Goal: Task Accomplishment & Management: Complete application form

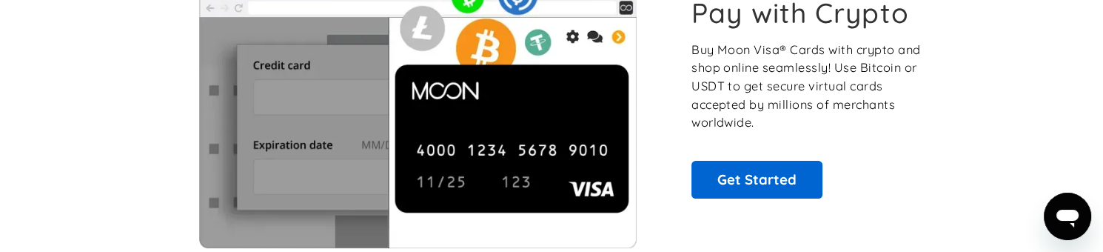
scroll to position [148, 0]
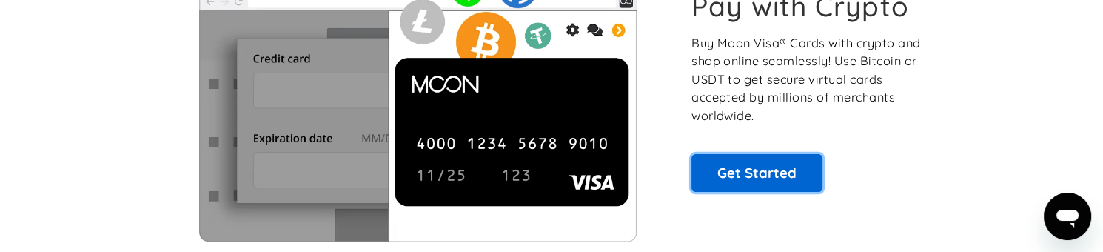
click at [586, 175] on link "Get Started" at bounding box center [757, 172] width 131 height 37
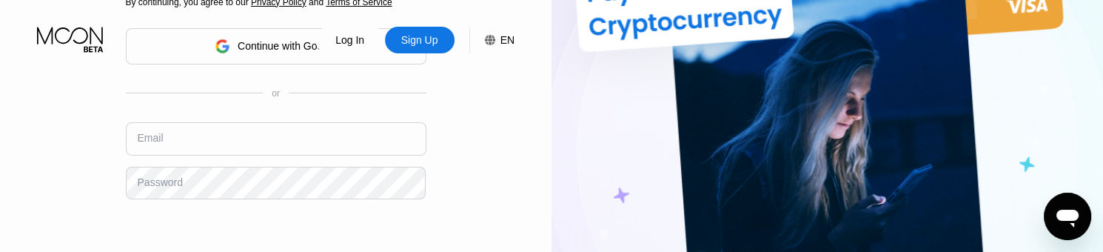
click at [276, 44] on div "Log In Sign Up EN Language English Save" at bounding box center [276, 26] width 552 height 53
click at [280, 53] on div "Log In Sign Up EN Language English Save" at bounding box center [276, 26] width 552 height 53
click at [412, 47] on div "Sign Up" at bounding box center [420, 40] width 40 height 15
click at [273, 42] on div "Log In Sign Up EN Language English Save" at bounding box center [276, 26] width 552 height 53
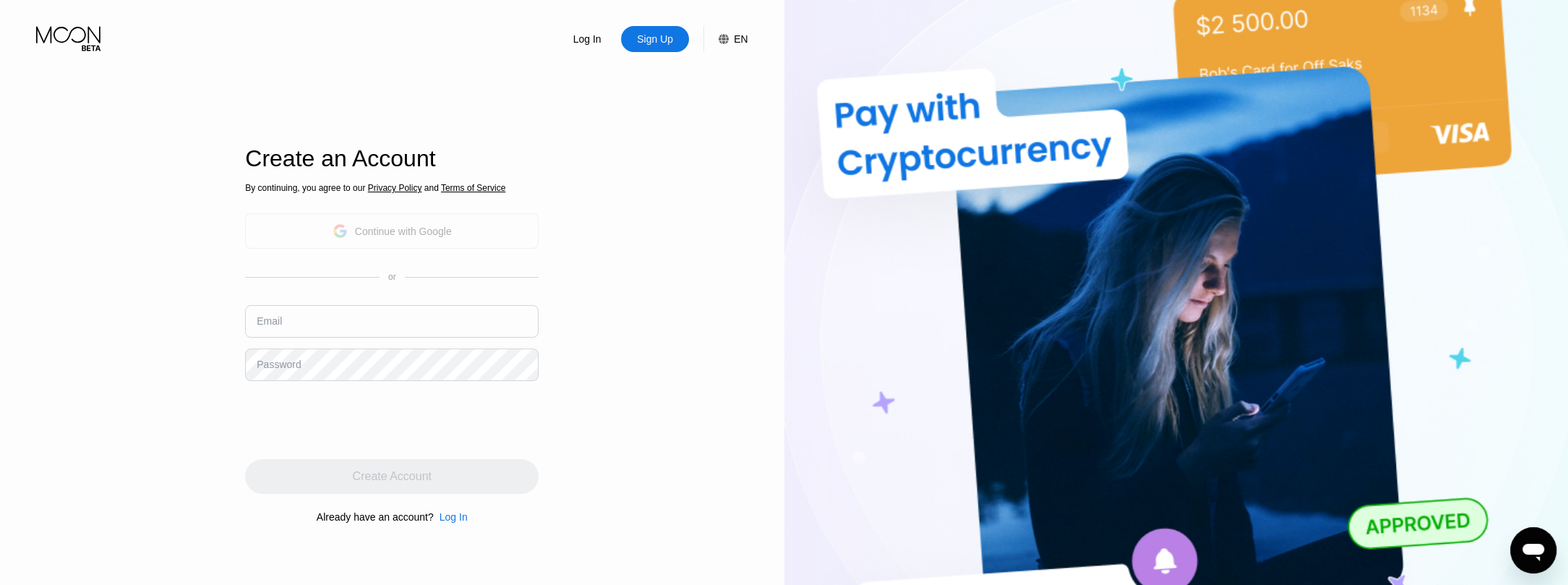
click at [440, 241] on div "Continue with Google" at bounding box center [392, 230] width 119 height 22
